Goal: Information Seeking & Learning: Learn about a topic

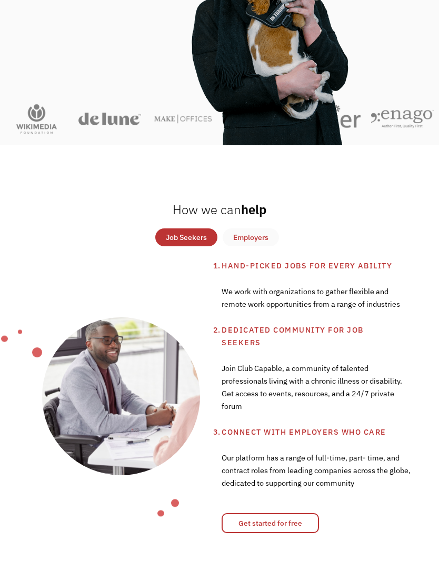
scroll to position [405, 0]
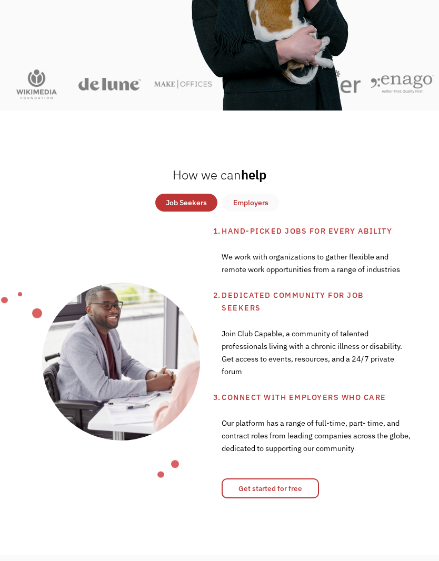
click at [411, 297] on div "Hand-picked jobs for every ability We work with organizations to gather flexibl…" at bounding box center [219, 361] width 439 height 273
click at [413, 286] on div "Hand-picked jobs for every ability We work with organizations to gather flexibl…" at bounding box center [219, 361] width 439 height 273
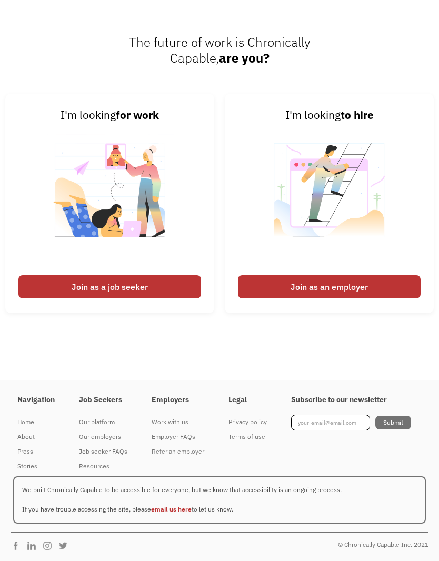
scroll to position [3072, 0]
click at [126, 458] on div "Job seeker FAQs" at bounding box center [103, 451] width 48 height 13
click at [167, 296] on link "I'm looking for work Join as a job seeker" at bounding box center [109, 203] width 209 height 219
click at [54, 283] on div "Join as a job seeker" at bounding box center [109, 286] width 183 height 23
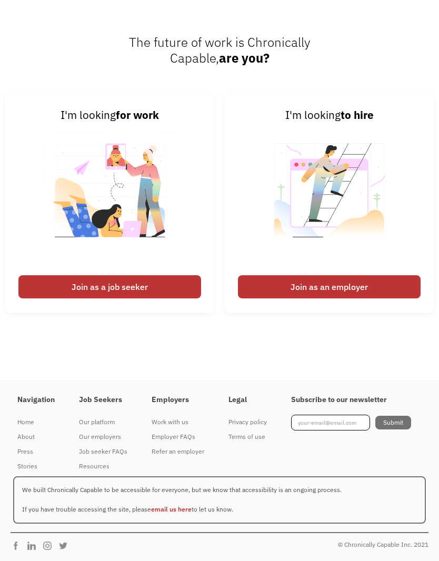
click at [424, 339] on div "The future of work is Chronically Capable, are you? I'm looking for work Join a…" at bounding box center [219, 178] width 439 height 401
click at [422, 362] on div "The future of work is Chronically Capable, are you? I'm looking for work Join a…" at bounding box center [219, 178] width 439 height 401
click at [37, 240] on link "I'm looking for work Join as a job seeker" at bounding box center [109, 203] width 209 height 219
click at [46, 280] on div "Join as a job seeker" at bounding box center [109, 286] width 183 height 23
click at [69, 275] on div "Join as a job seeker" at bounding box center [109, 286] width 183 height 23
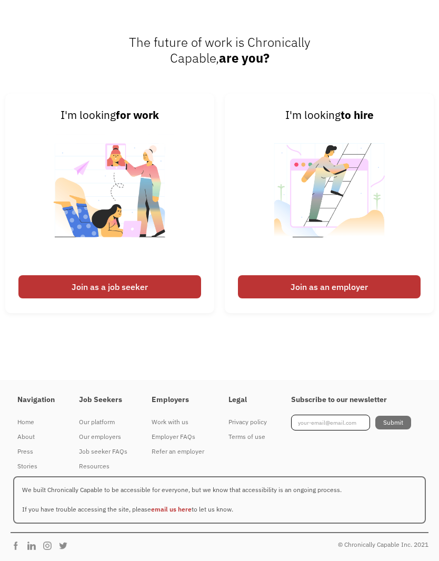
click at [57, 275] on div "Join as a job seeker" at bounding box center [109, 286] width 183 height 23
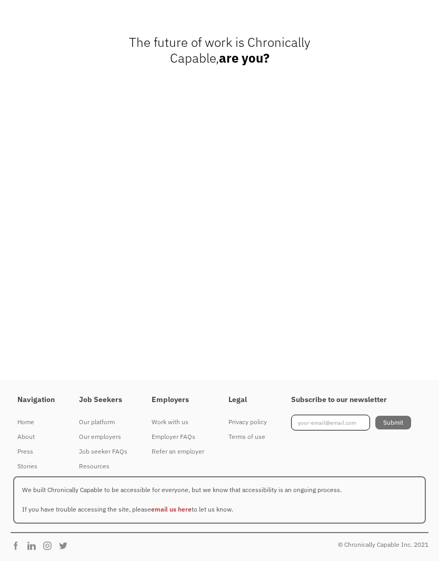
scroll to position [3051, 0]
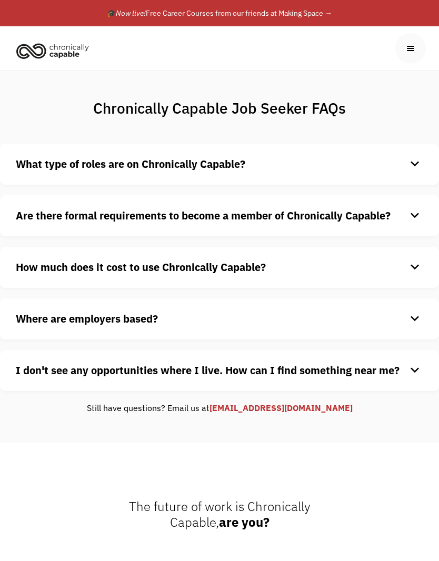
click at [358, 381] on div "I don't see any opportunities where I live. How can I find something near me? k…" at bounding box center [219, 370] width 439 height 41
click at [364, 373] on strong "I don't see any opportunities where I live. How can I find something near me?" at bounding box center [207, 370] width 383 height 14
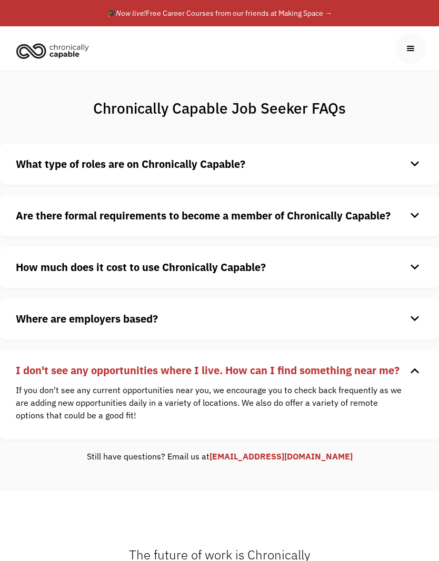
click at [398, 218] on h4 "Are there formal requirements to become a member of Chronically Capable?" at bounding box center [211, 216] width 390 height 16
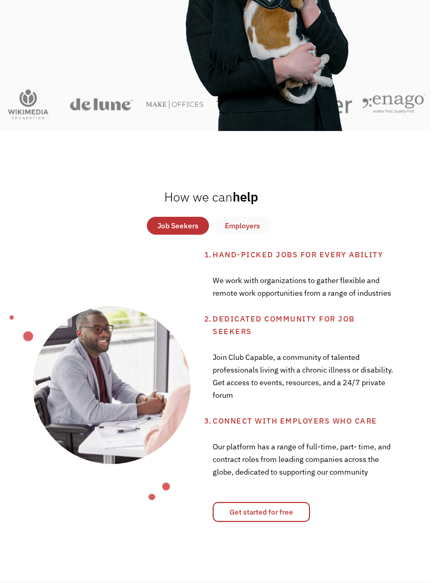
scroll to position [400, 8]
